Goal: Use online tool/utility: Utilize a website feature to perform a specific function

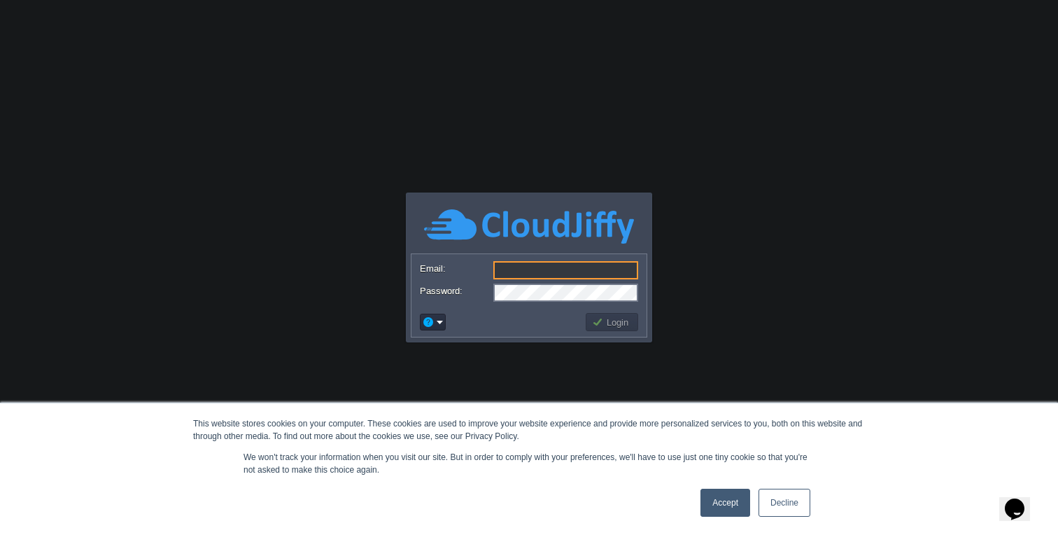
click at [516, 267] on input "Email:" at bounding box center [565, 270] width 145 height 18
type input "[EMAIL_ADDRESS][DOMAIN_NAME]"
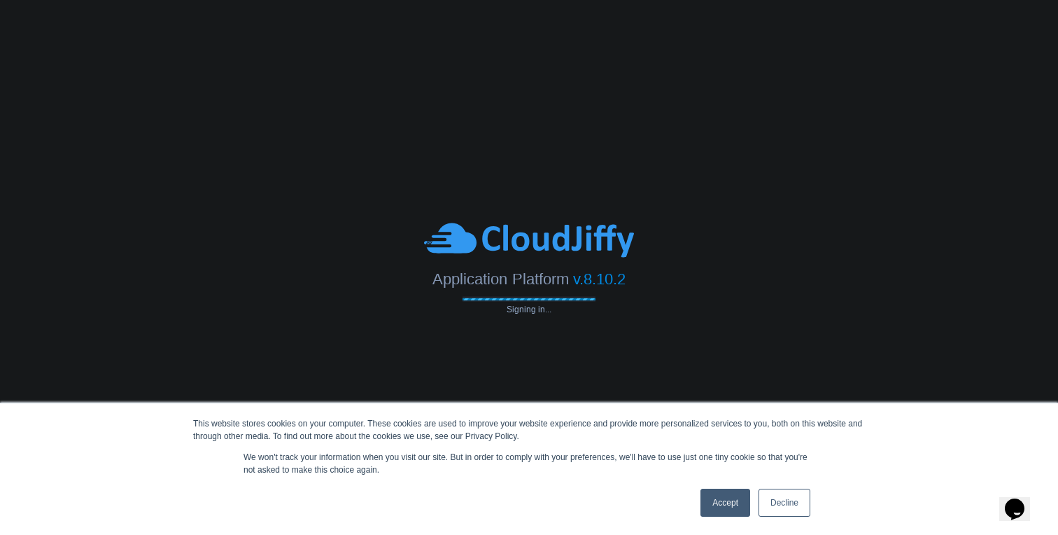
click at [731, 503] on link "Accept" at bounding box center [726, 502] width 50 height 28
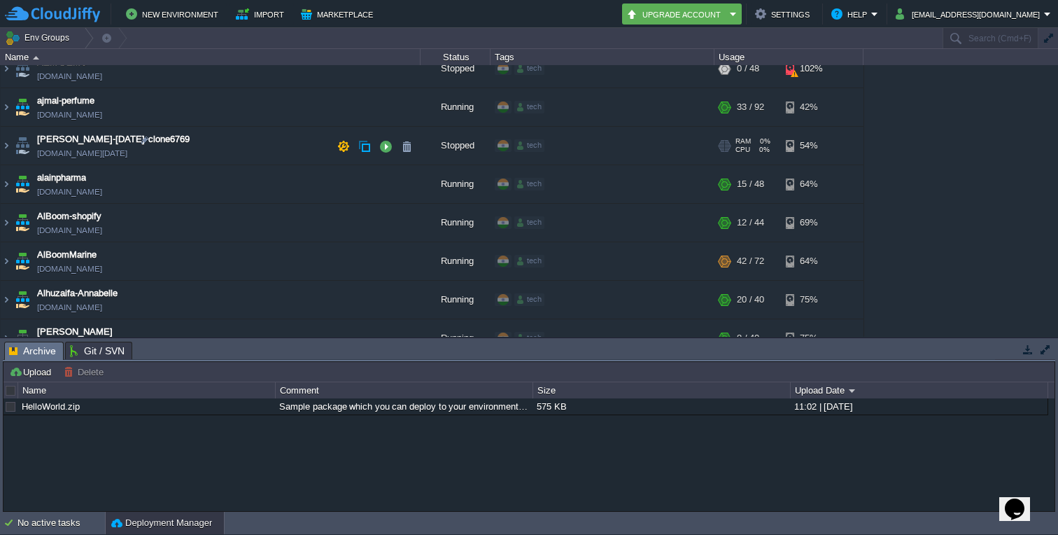
scroll to position [63, 0]
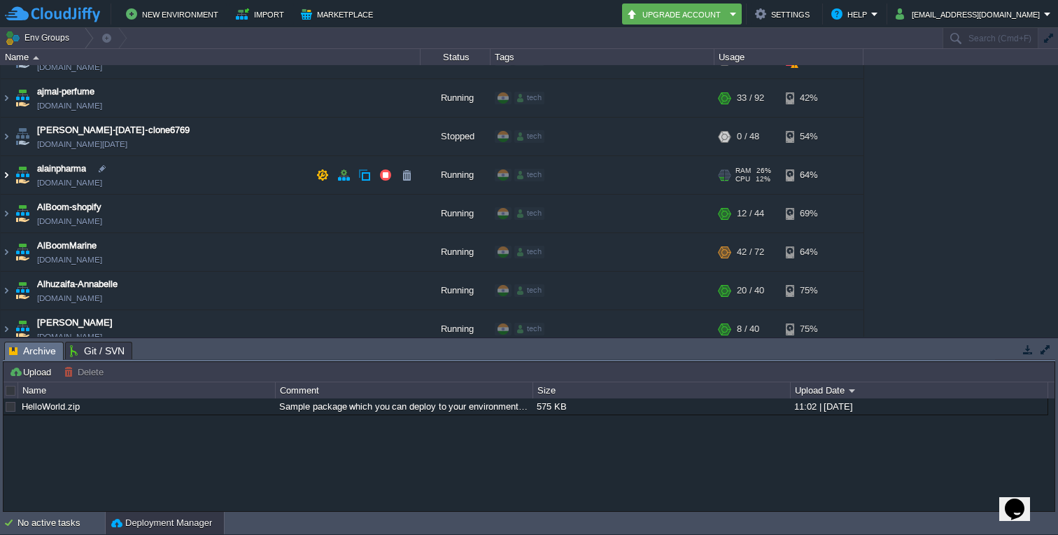
click at [8, 172] on img at bounding box center [6, 175] width 11 height 38
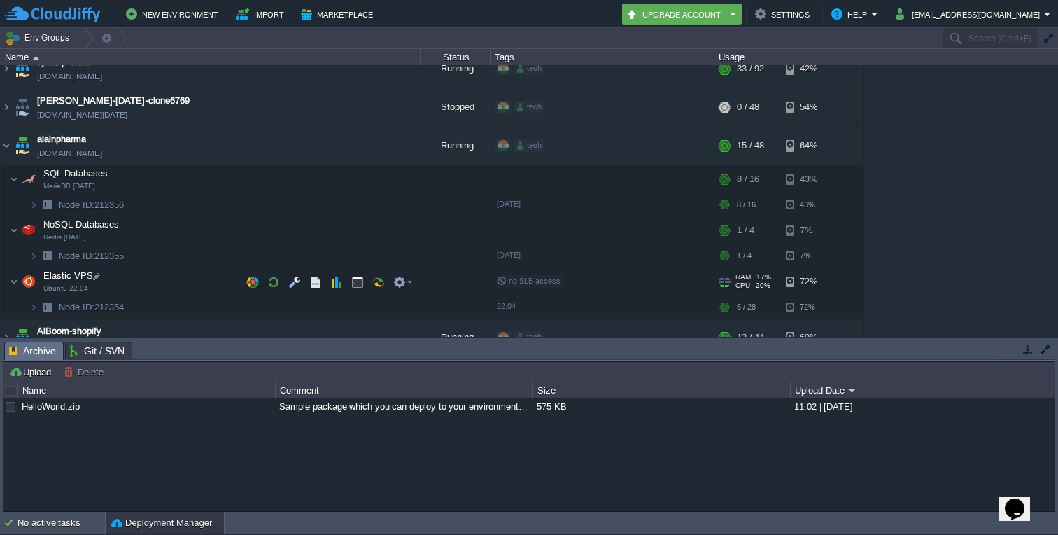
scroll to position [96, 0]
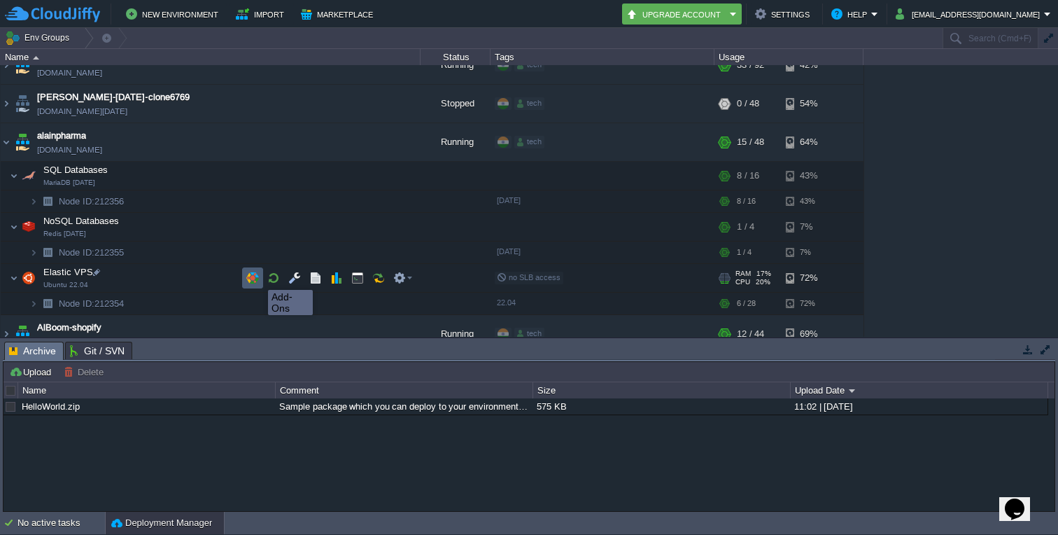
click at [258, 278] on button "button" at bounding box center [252, 278] width 13 height 13
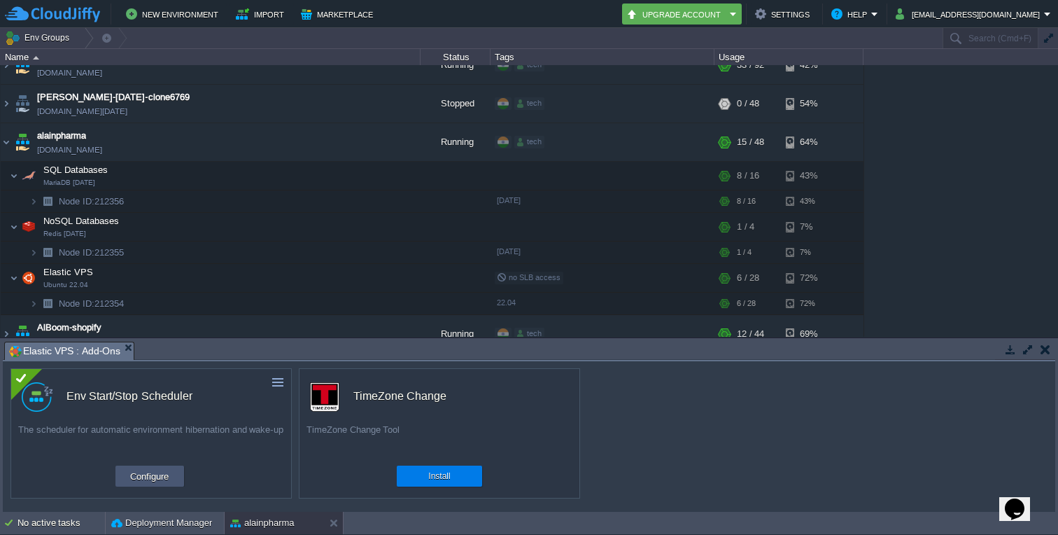
click at [153, 474] on button "Configure" at bounding box center [149, 475] width 47 height 17
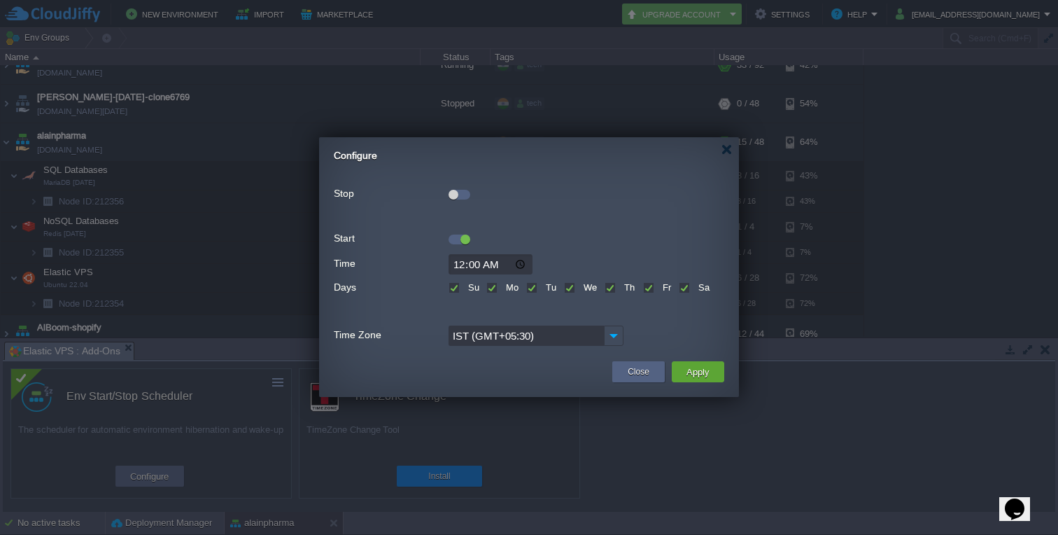
click at [456, 195] on div at bounding box center [454, 195] width 10 height 10
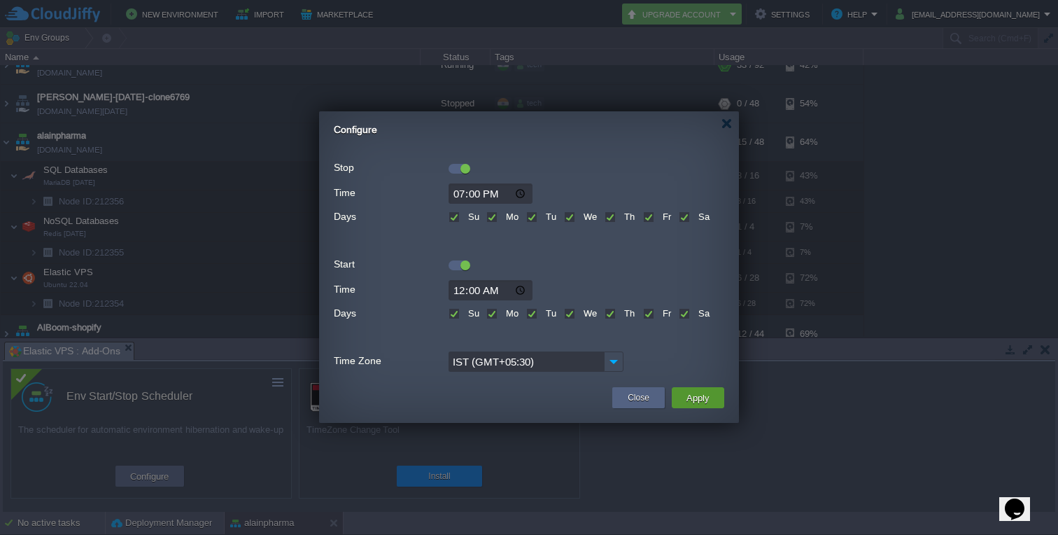
click at [708, 398] on button "Apply" at bounding box center [697, 397] width 31 height 17
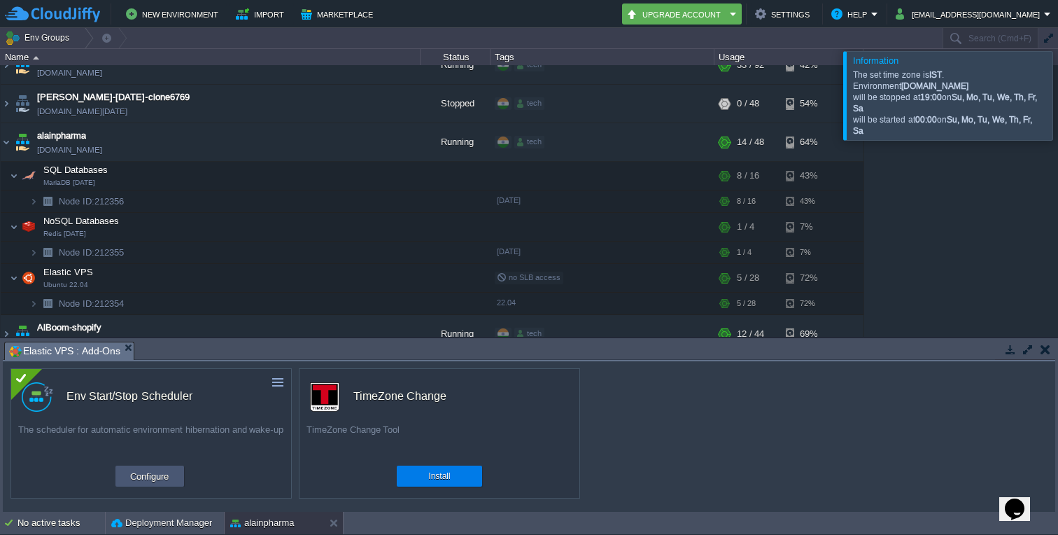
click at [162, 472] on button "Configure" at bounding box center [149, 475] width 47 height 17
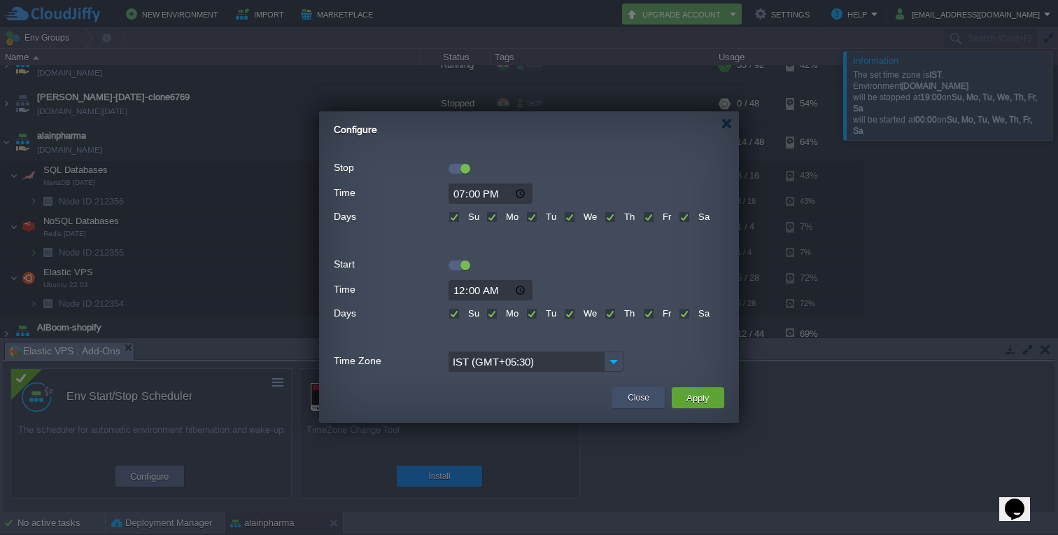
click at [647, 398] on button "Close" at bounding box center [639, 398] width 22 height 14
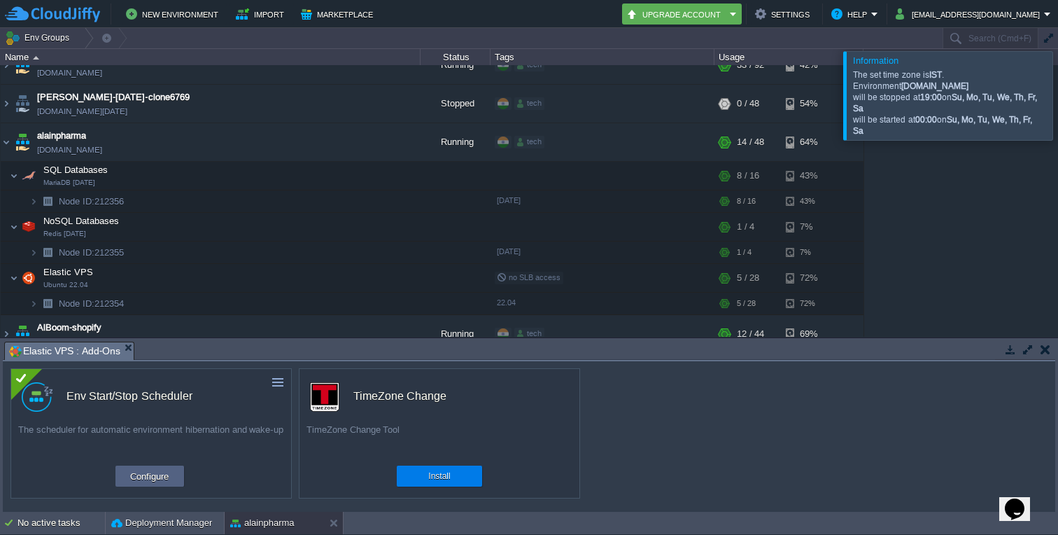
click at [1047, 349] on button "button" at bounding box center [1046, 349] width 10 height 13
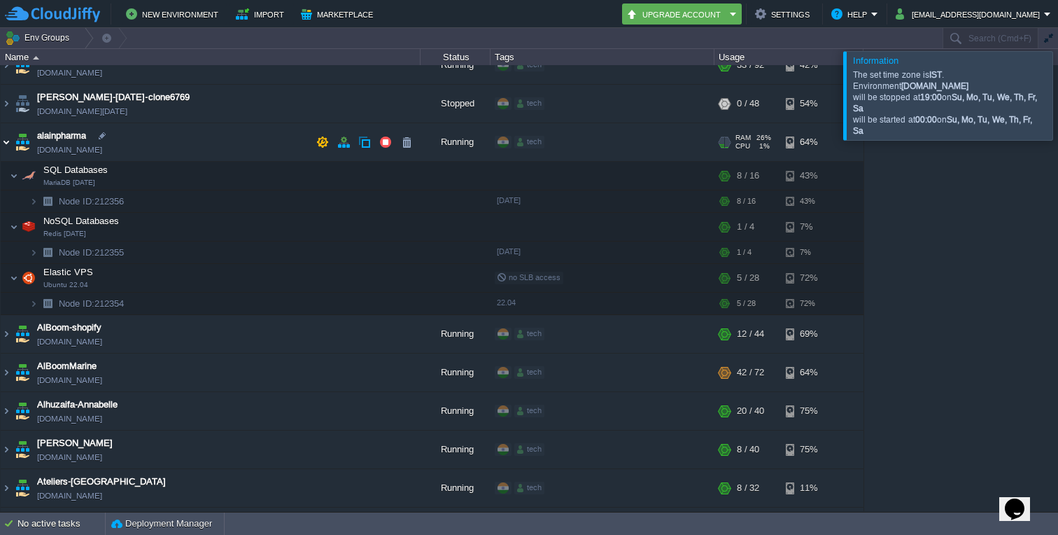
click at [6, 144] on img at bounding box center [6, 142] width 11 height 38
